Goal: Information Seeking & Learning: Learn about a topic

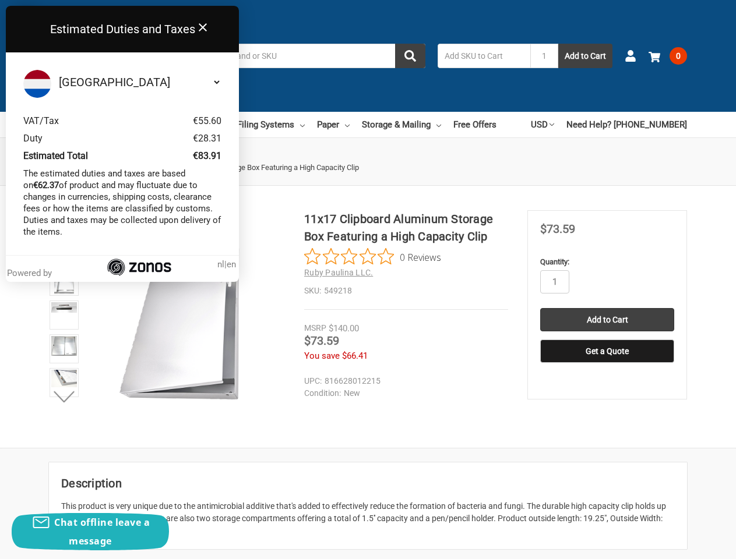
click at [368, 280] on div "11x17 Clipboard Aluminum Storage Box Featuring a High Capacity Clip 0 Reviews R…" at bounding box center [406, 260] width 204 height 100
click at [287, 56] on input "Search" at bounding box center [287, 56] width 277 height 24
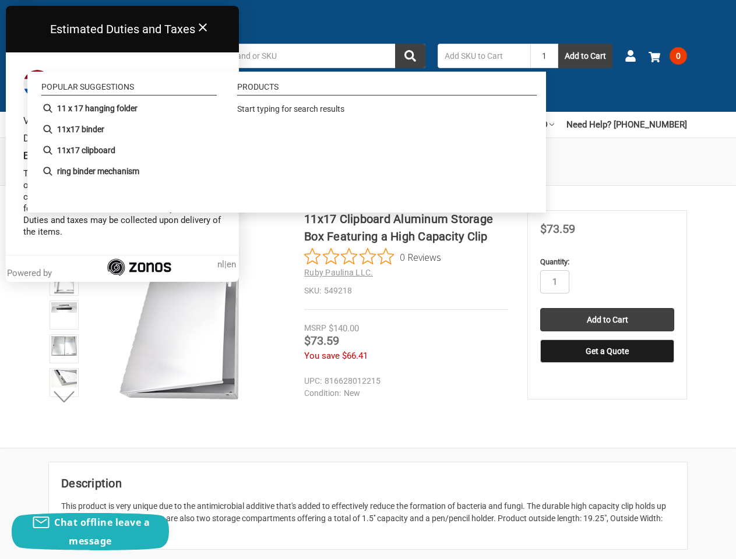
click at [544, 56] on input "1" at bounding box center [544, 56] width 28 height 24
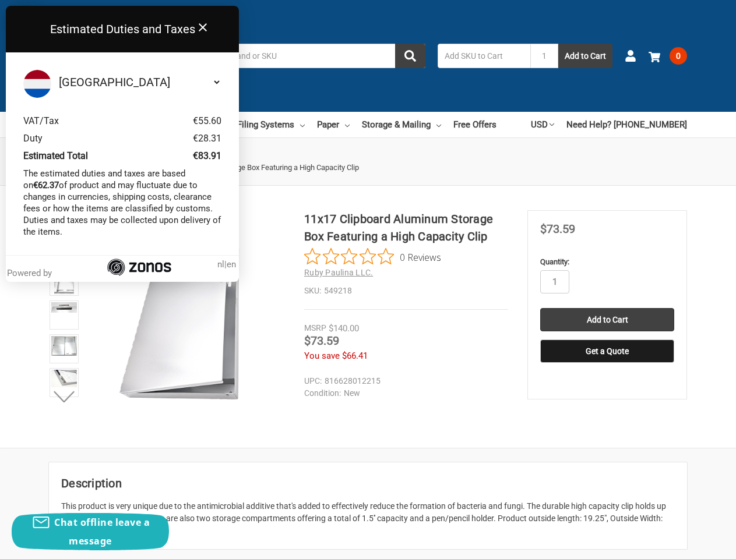
click at [554, 125] on link "USD" at bounding box center [542, 125] width 23 height 26
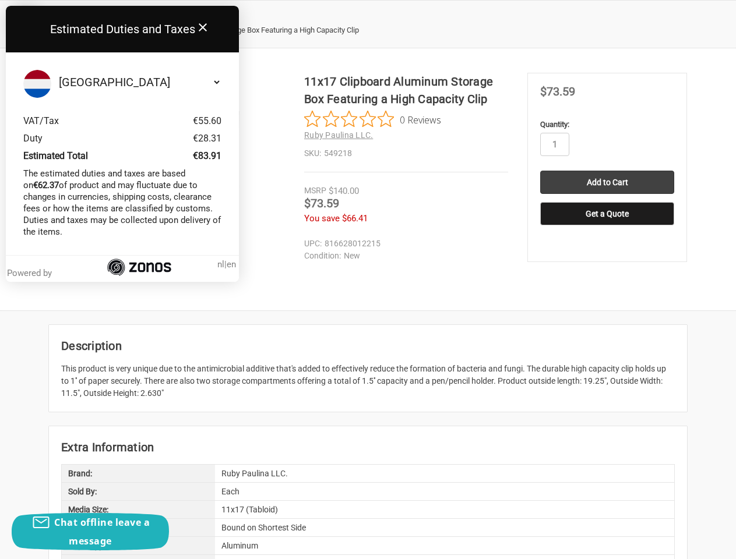
click at [372, 257] on dd "New" at bounding box center [403, 256] width 199 height 12
click at [64, 397] on div "This product is very unique due to the antimicrobial additive that's added to e…" at bounding box center [367, 381] width 613 height 37
click at [555, 282] on div "11x17 Clipboard Aluminum Storage Box Featuring a High Capacity Clip 0 Reviews R…" at bounding box center [368, 179] width 736 height 213
click at [607, 351] on h2 "Description" at bounding box center [367, 345] width 613 height 17
